Goal: Task Accomplishment & Management: Use online tool/utility

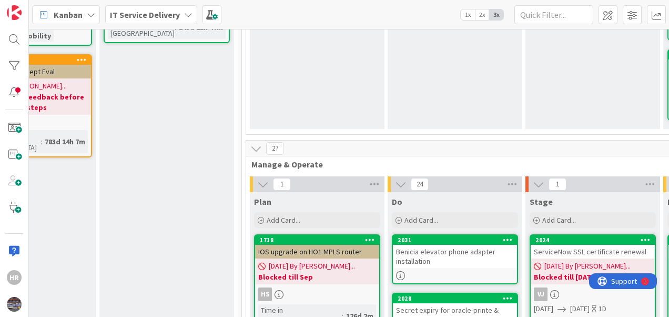
scroll to position [345, 377]
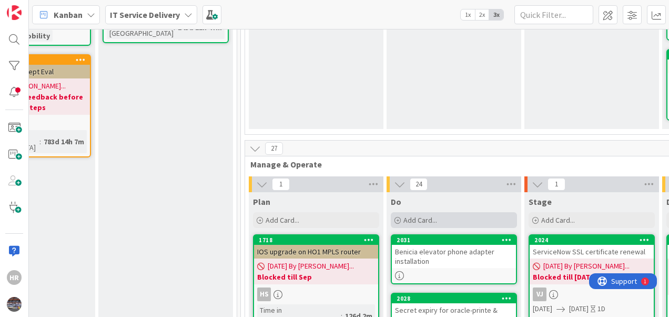
click at [428, 215] on span "Add Card..." at bounding box center [420, 219] width 34 height 9
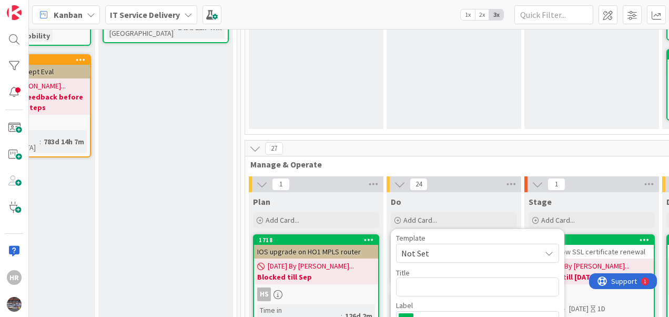
click at [419, 277] on textarea at bounding box center [477, 286] width 163 height 19
type textarea "x"
type textarea "S"
type textarea "x"
type textarea "SAP"
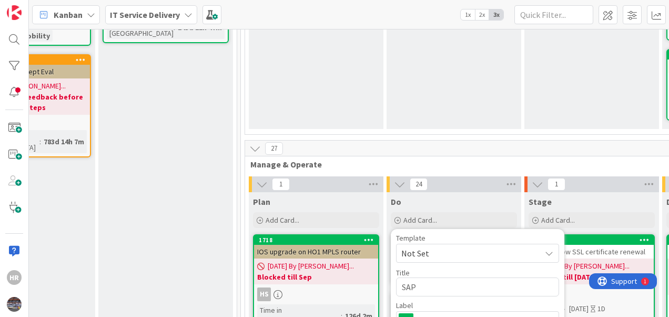
type textarea "x"
type textarea "SAP"
type textarea "x"
type textarea "SAP Q"
type textarea "x"
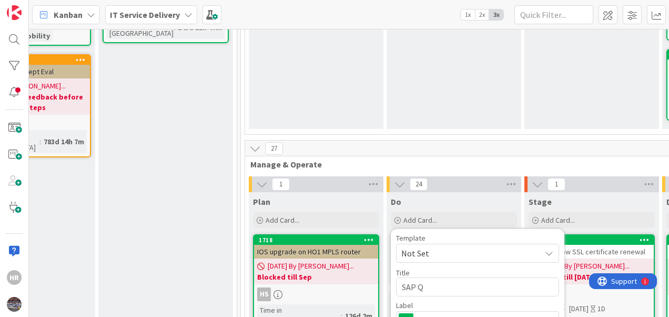
type textarea "SAP QA"
type textarea "x"
type textarea "SAP QA"
type textarea "x"
type textarea "SAP QA"
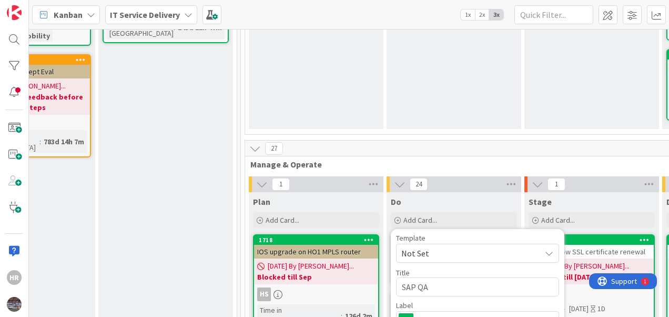
type textarea "x"
type textarea "SAP Q"
type textarea "x"
type textarea "SAP"
type textarea "x"
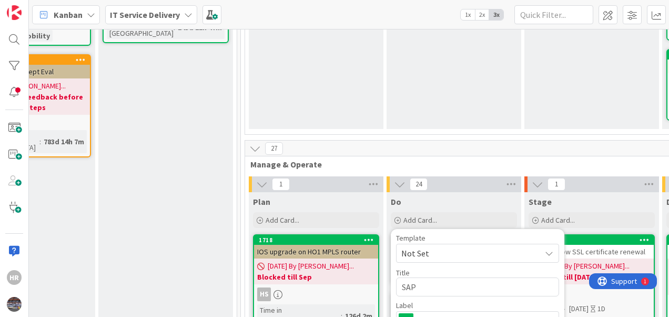
type textarea "SAP D"
type textarea "x"
type textarea "SAP De"
type textarea "x"
type textarea "SAP Dev"
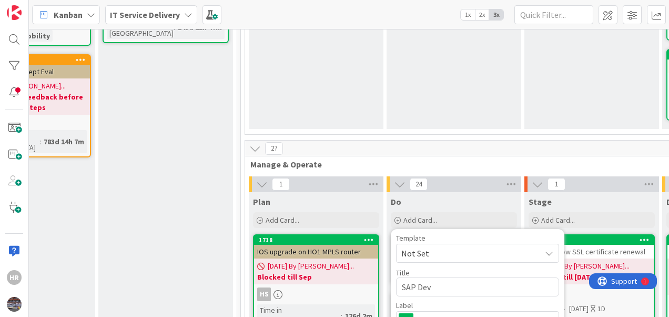
type textarea "x"
type textarea "SAP Dev"
type textarea "x"
type textarea "SAP Dev s"
type textarea "x"
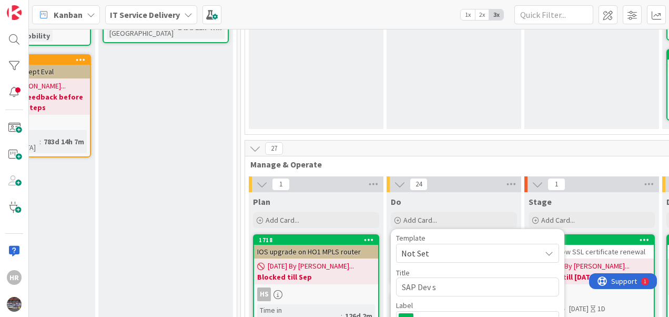
type textarea "SAP Dev se"
type textarea "x"
type textarea "SAP Dev ser"
type textarea "x"
type textarea "SAP Dev se"
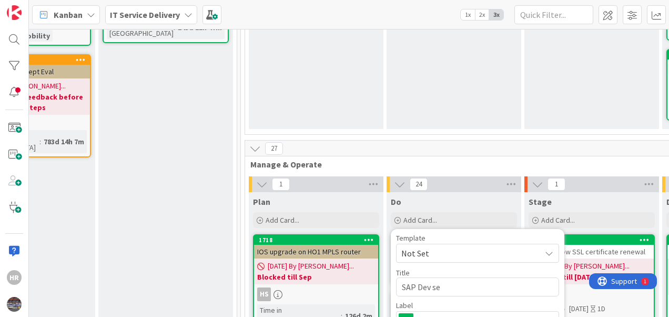
type textarea "x"
type textarea "SAP Dev s"
type textarea "x"
type textarea "SAP Dev"
type textarea "x"
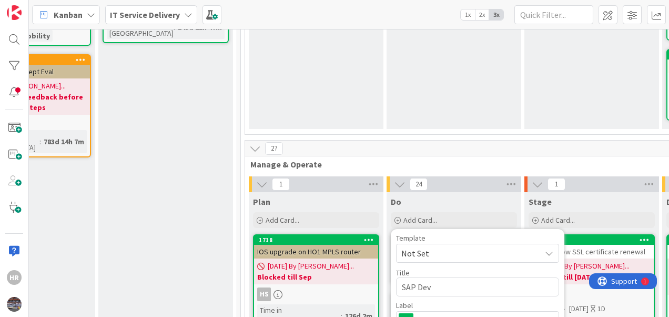
type textarea "SAP Dev p"
type textarea "x"
type textarea "SAP Dev pa"
type textarea "x"
type textarea "SAP Dev pat"
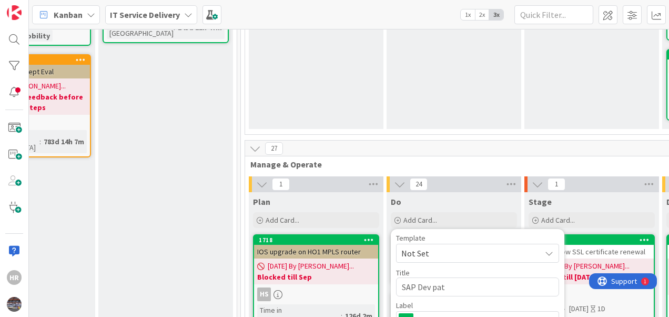
type textarea "x"
type textarea "SAP Dev patc"
type textarea "x"
type textarea "SAP Dev patch"
type textarea "x"
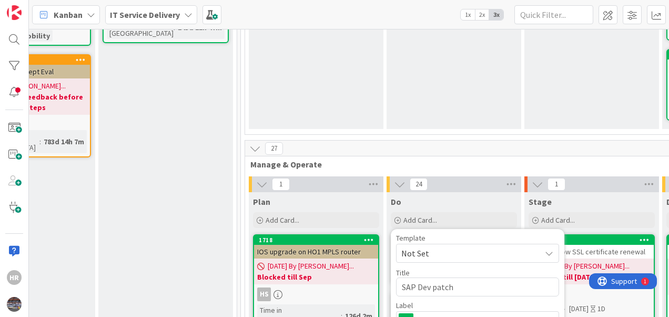
type textarea "SAP Dev patch"
type textarea "x"
type textarea "SAP Dev patch u"
type textarea "x"
type textarea "SAP Dev patch upd"
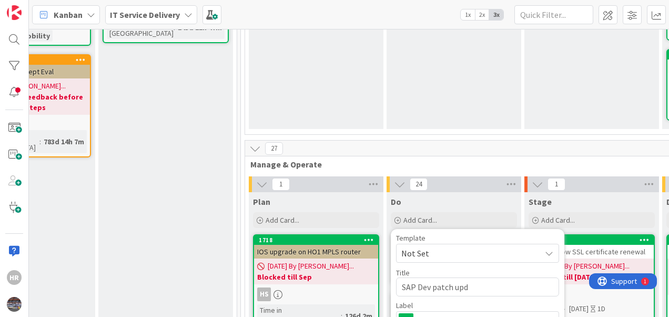
type textarea "x"
type textarea "SAP Dev patch upda"
type textarea "x"
type textarea "SAP Dev patch updat"
type textarea "x"
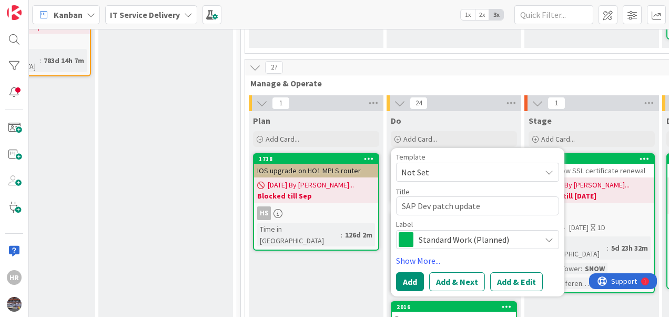
scroll to position [432, 377]
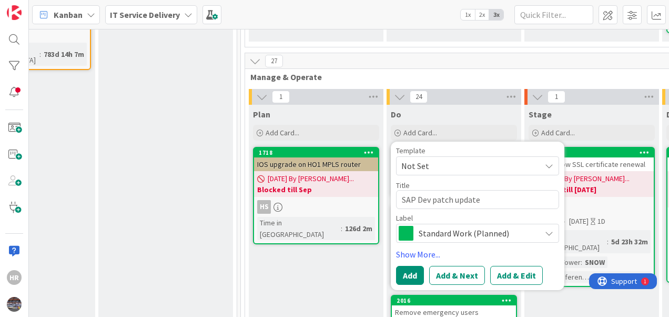
type textarea "SAP Dev patch update"
click at [476, 226] on span "Standard Work (Planned)" at bounding box center [477, 233] width 117 height 15
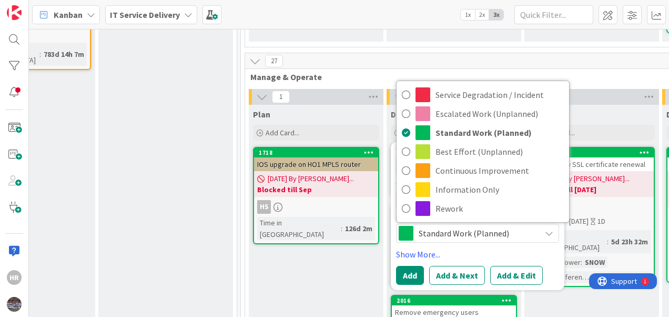
click at [476, 226] on span "Standard Work (Planned)" at bounding box center [477, 233] width 117 height 15
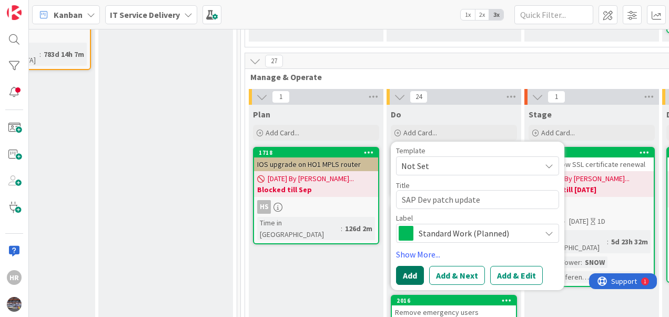
click at [414, 266] on button "Add" at bounding box center [410, 275] width 28 height 19
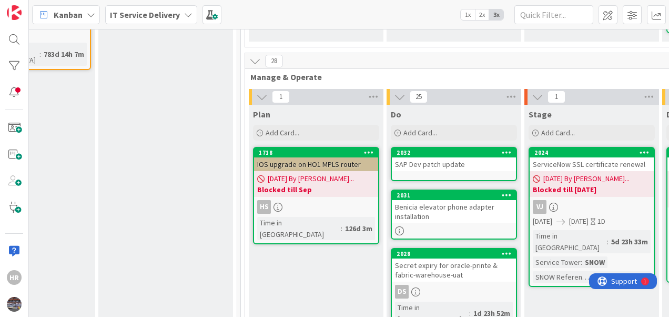
click at [403, 157] on div "SAP Dev patch update" at bounding box center [454, 164] width 124 height 14
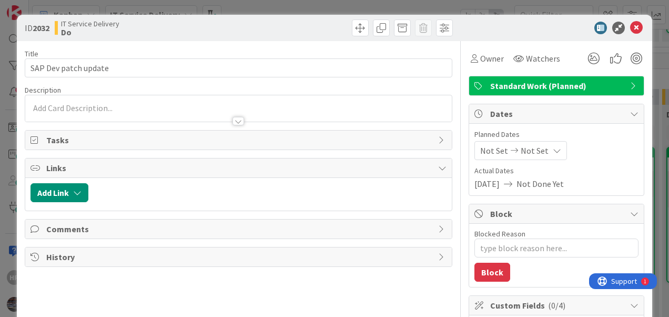
type textarea "x"
click at [126, 113] on div at bounding box center [238, 115] width 427 height 11
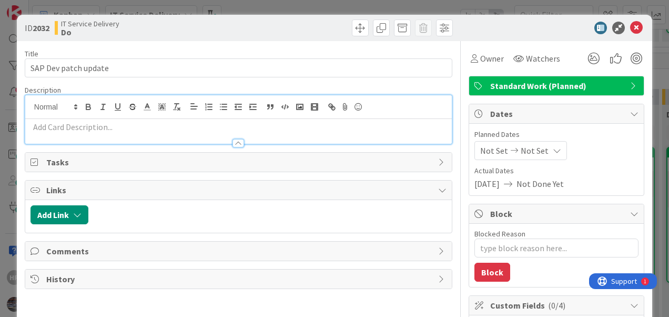
click at [94, 133] on div at bounding box center [238, 138] width 427 height 11
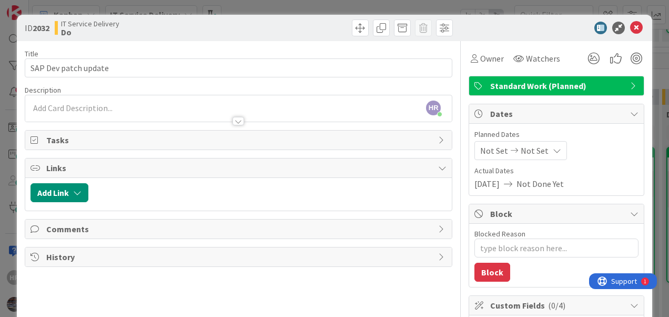
click at [87, 106] on div "HR [PERSON_NAME] just joined" at bounding box center [238, 108] width 427 height 26
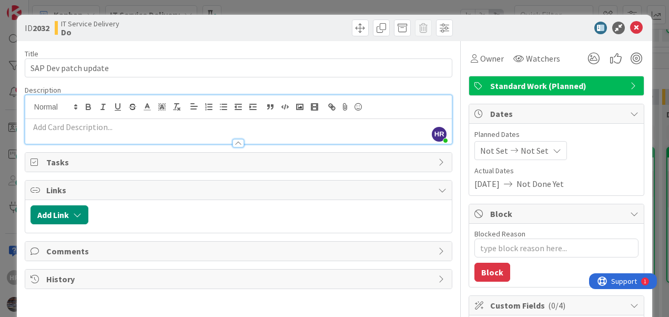
click at [76, 127] on p at bounding box center [239, 127] width 416 height 12
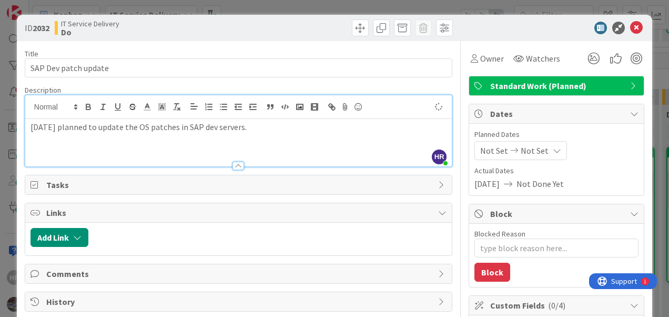
type textarea "x"
click at [553, 149] on icon at bounding box center [557, 150] width 8 height 8
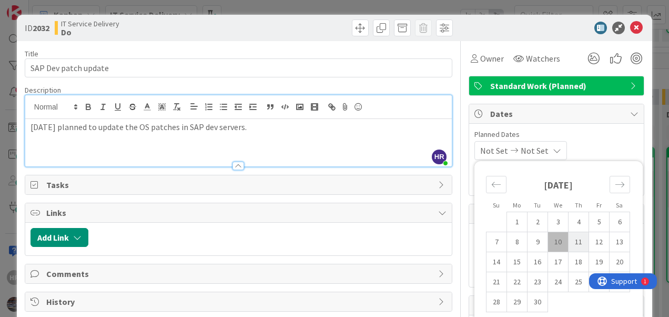
click at [569, 243] on td "11" at bounding box center [579, 242] width 21 height 20
type input "[DATE]"
type textarea "x"
click at [574, 238] on td "11" at bounding box center [579, 242] width 21 height 20
type input "[DATE]"
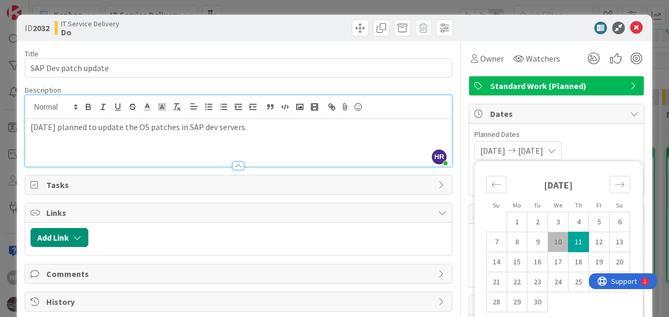
click at [590, 143] on div "[DATE] [DATE] Su Mo Tu We Th Fr Sa [DATE] 1 2 3 4 5 6 7 8 9 10 11 12 13 14 15 1…" at bounding box center [556, 150] width 164 height 19
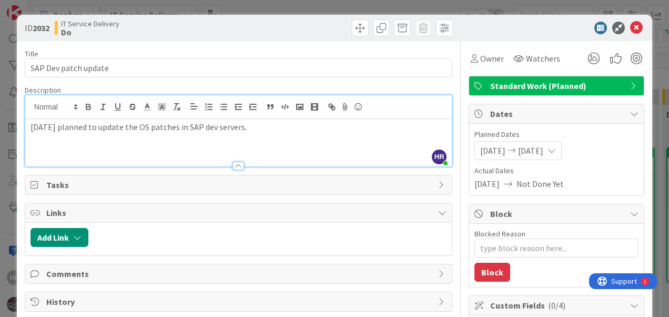
click at [209, 127] on p "[DATE] planned to update the OS patches in SAP dev servers." at bounding box center [239, 127] width 416 height 12
click at [248, 125] on p "[DATE] planned to update the OS patches in SAP dev servers." at bounding box center [239, 127] width 416 height 12
click at [359, 127] on p "[DATE] planned to update the OS patches in SAP dev servers-09nos." at bounding box center [239, 127] width 416 height 12
click at [491, 56] on span "Owner" at bounding box center [492, 58] width 24 height 13
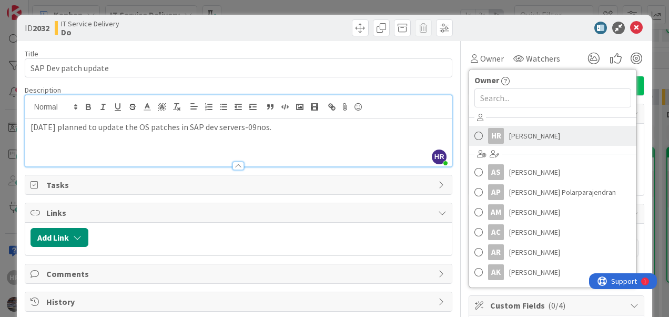
click at [516, 140] on span "[PERSON_NAME]" at bounding box center [534, 136] width 51 height 16
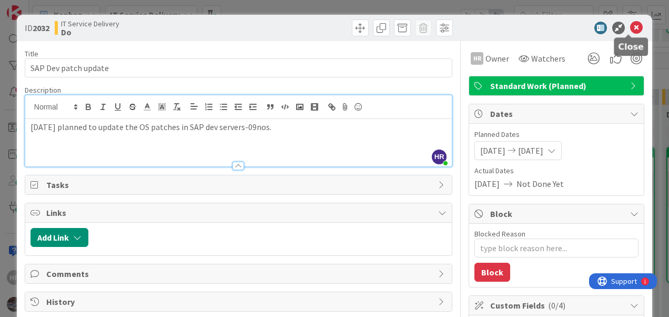
click at [630, 24] on icon at bounding box center [636, 28] width 13 height 13
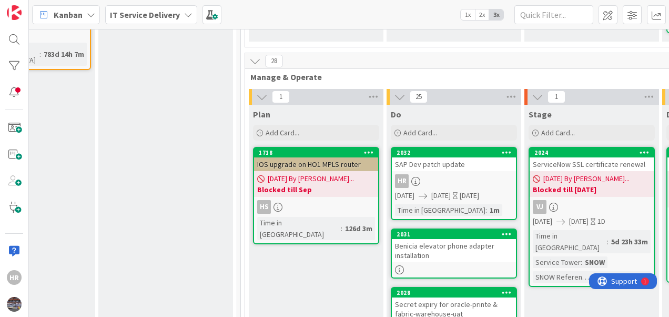
click at [447, 157] on div "SAP Dev patch update" at bounding box center [454, 164] width 124 height 14
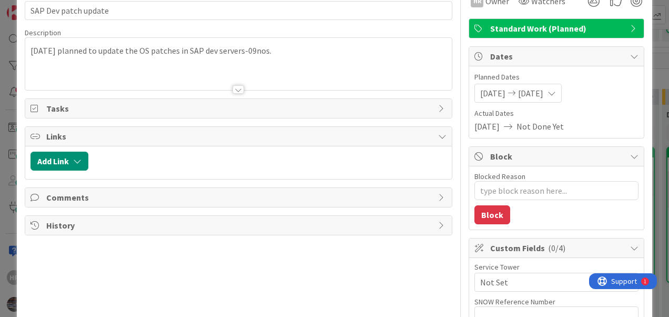
scroll to position [58, 0]
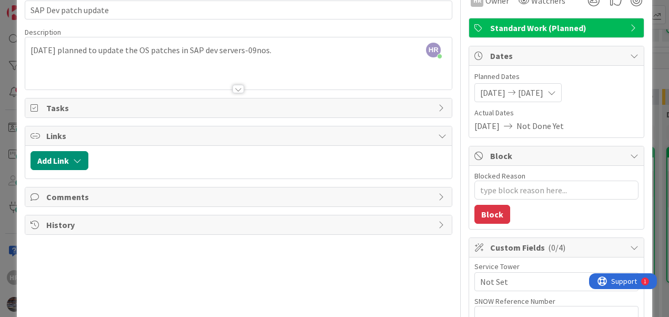
click at [290, 198] on span "Comments" at bounding box center [239, 196] width 387 height 13
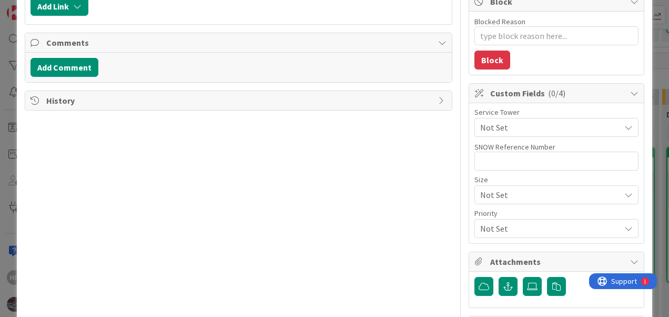
scroll to position [212, 0]
click at [526, 118] on div "Not Set" at bounding box center [556, 126] width 164 height 19
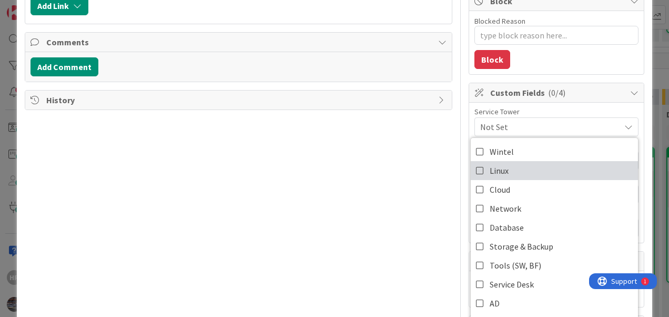
click at [477, 170] on link "Linux" at bounding box center [554, 170] width 167 height 19
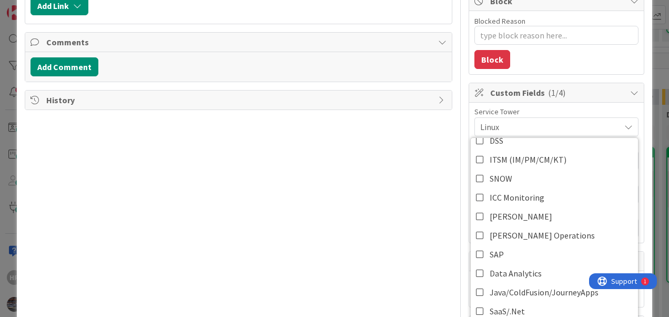
scroll to position [294, 0]
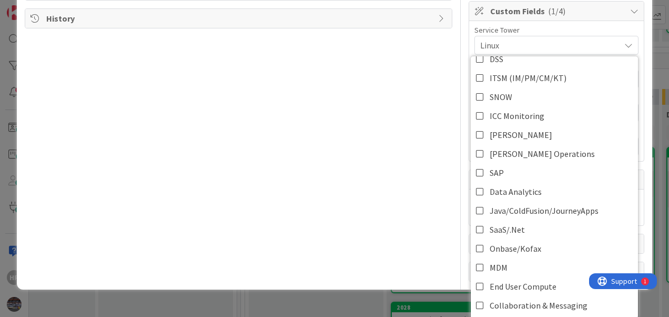
click at [419, 226] on div "Title 20 / 128 SAP Dev patch update Description HR [PERSON_NAME] just joined [D…" at bounding box center [239, 14] width 428 height 534
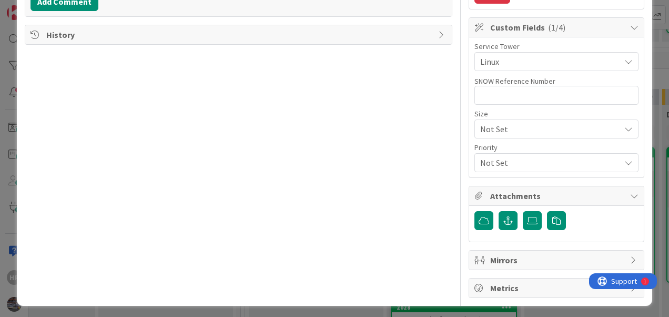
click at [502, 126] on span "Not Set" at bounding box center [547, 128] width 135 height 15
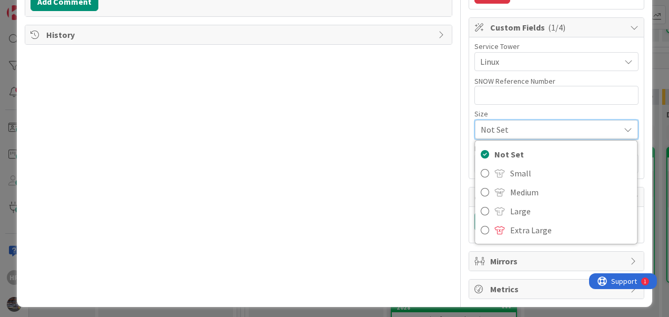
scroll to position [278, 0]
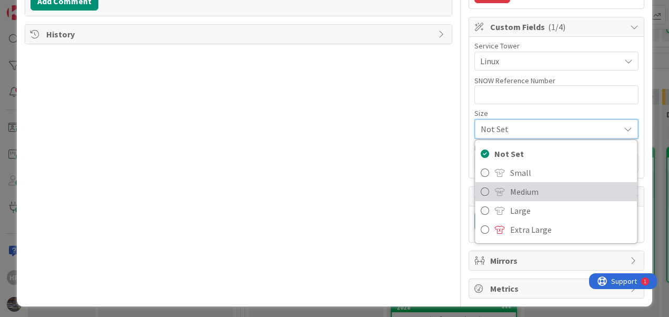
click at [481, 190] on icon at bounding box center [485, 192] width 8 height 16
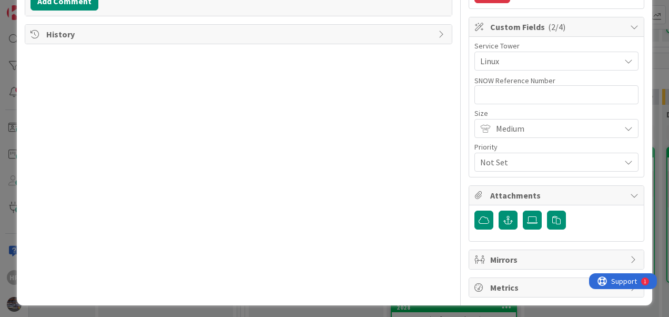
scroll to position [278, 0]
type textarea "x"
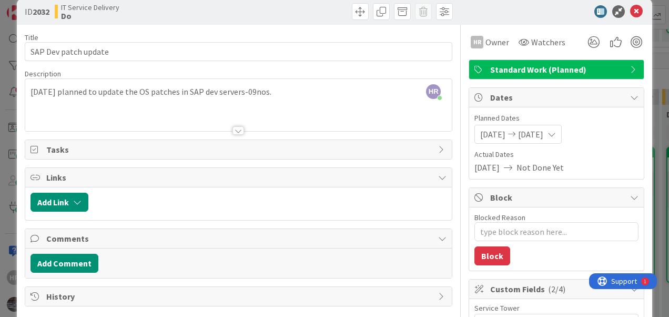
scroll to position [0, 0]
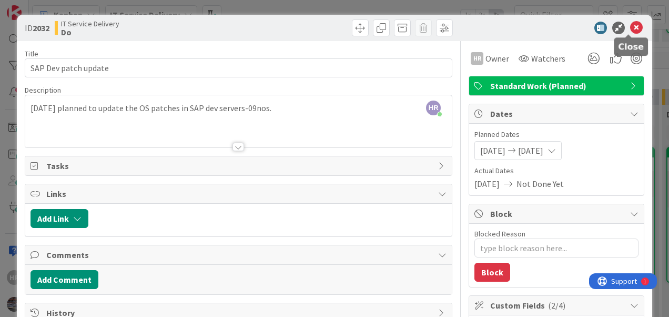
click at [630, 24] on icon at bounding box center [636, 28] width 13 height 13
